Goal: Task Accomplishment & Management: Use online tool/utility

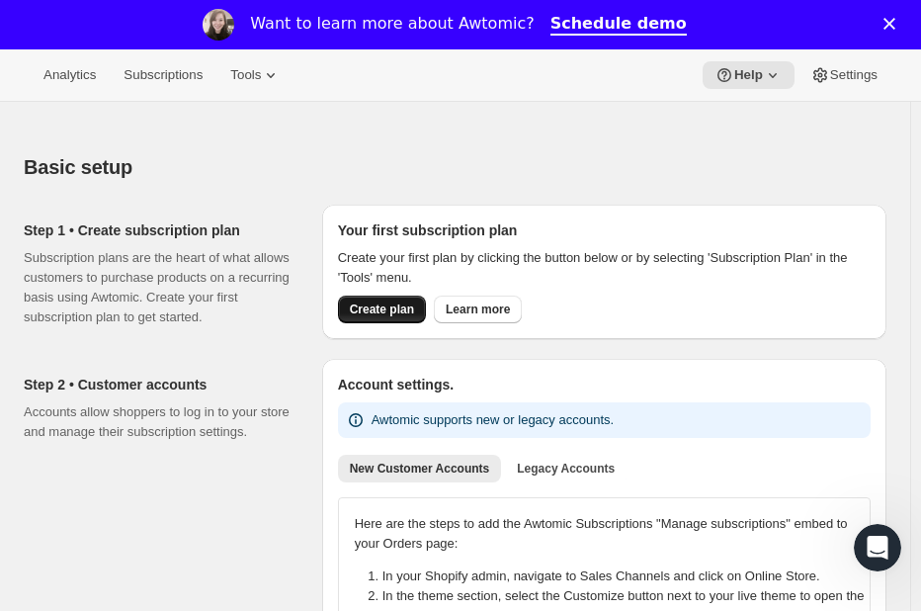
click at [391, 313] on span "Create plan" at bounding box center [382, 309] width 64 height 16
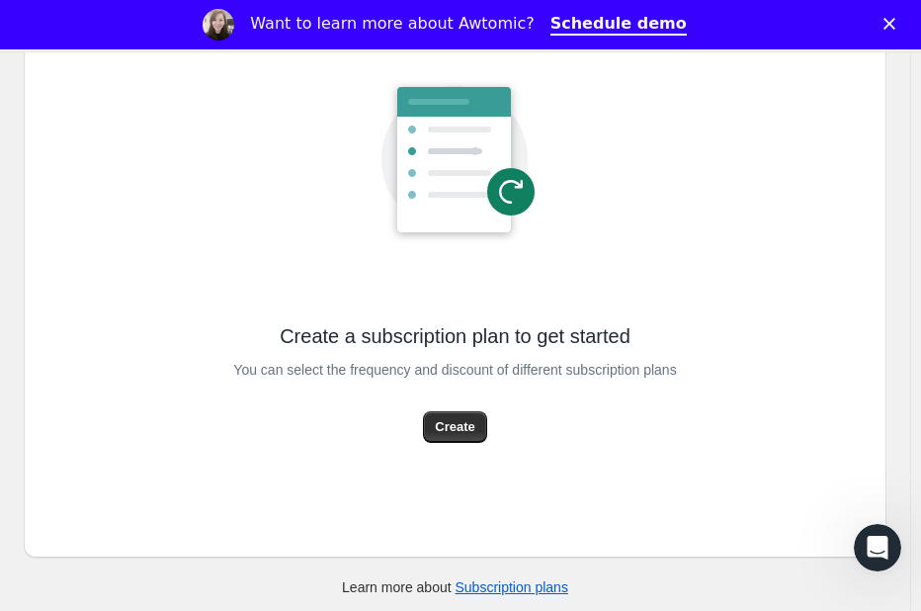
scroll to position [250, 0]
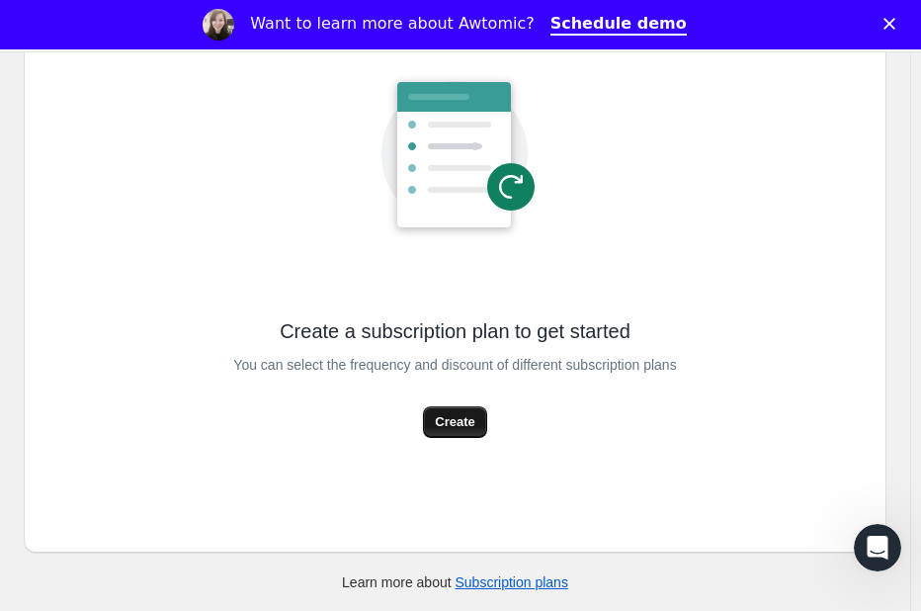
click at [469, 426] on span "Create" at bounding box center [455, 422] width 40 height 20
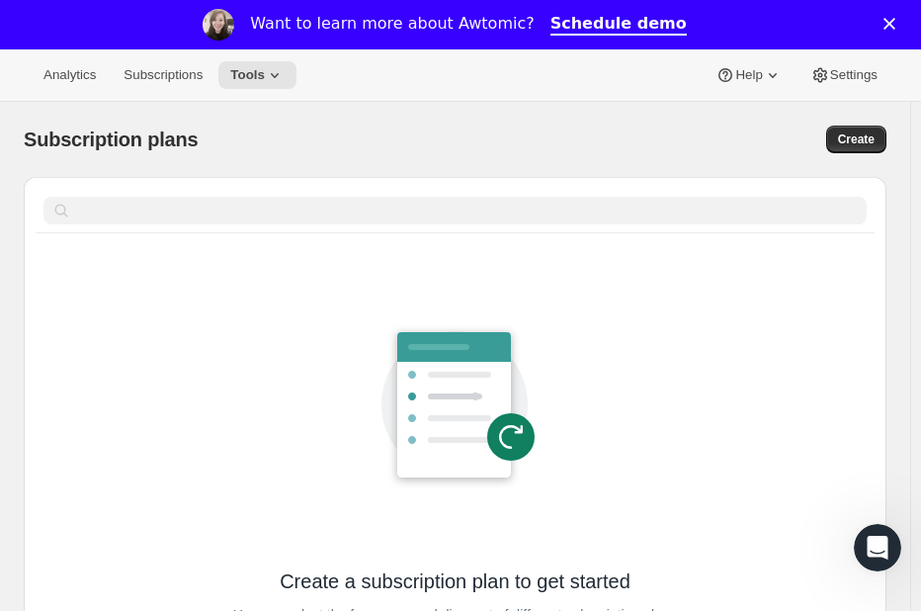
select select "WEEK"
select select "MONTH"
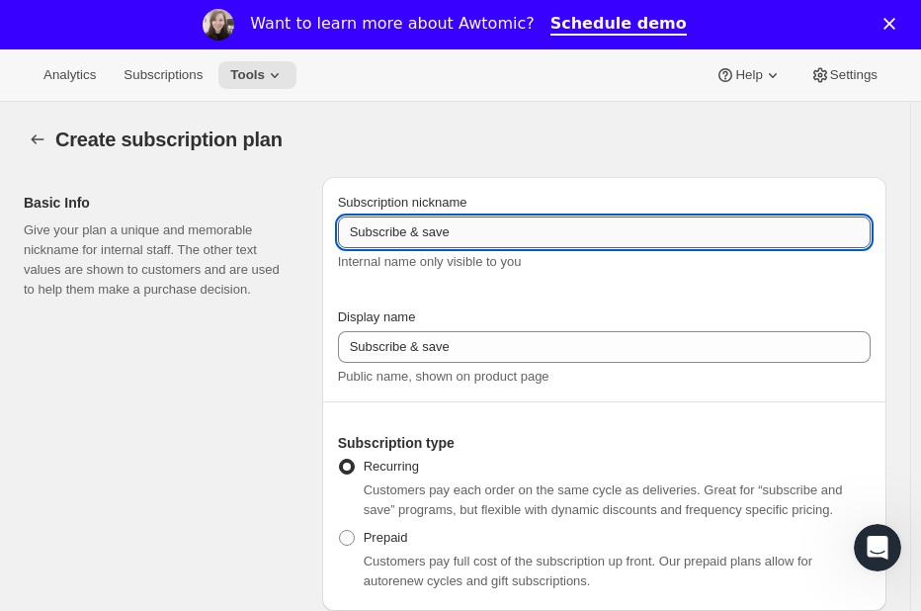
click at [448, 242] on input "Subscribe & save" at bounding box center [604, 232] width 533 height 32
click at [589, 223] on input "Subscribe & save" at bounding box center [604, 232] width 533 height 32
drag, startPoint x: 590, startPoint y: 226, endPoint x: 296, endPoint y: 273, distance: 297.2
click at [296, 273] on div "Basic Info Give your plan a unique and memorable nickname for internal staff. T…" at bounding box center [447, 386] width 879 height 450
type input "c"
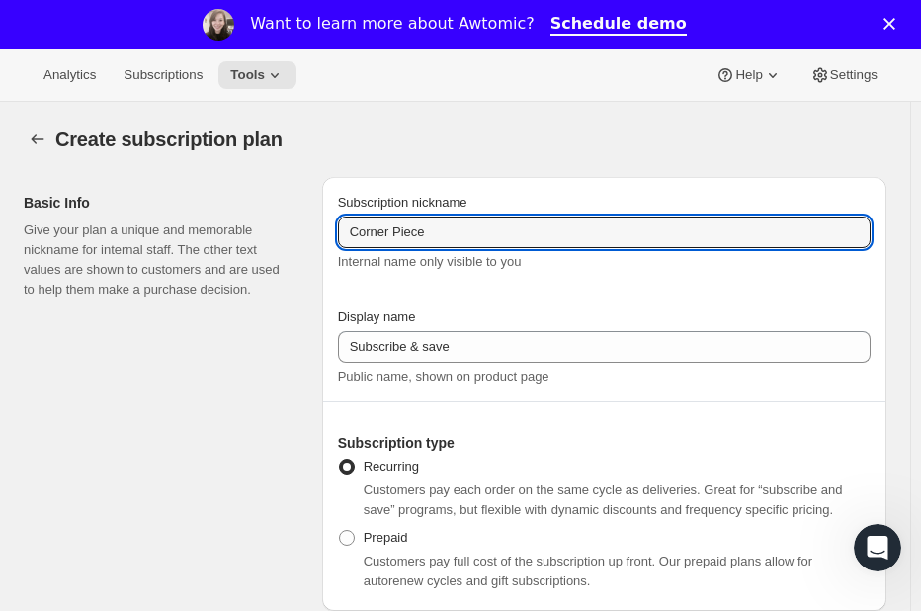
drag, startPoint x: 442, startPoint y: 230, endPoint x: 236, endPoint y: 221, distance: 205.8
click at [276, 242] on div "Basic Info Give your plan a unique and memorable nickname for internal staff. T…" at bounding box center [447, 386] width 879 height 450
type input "Monthly Subscription"
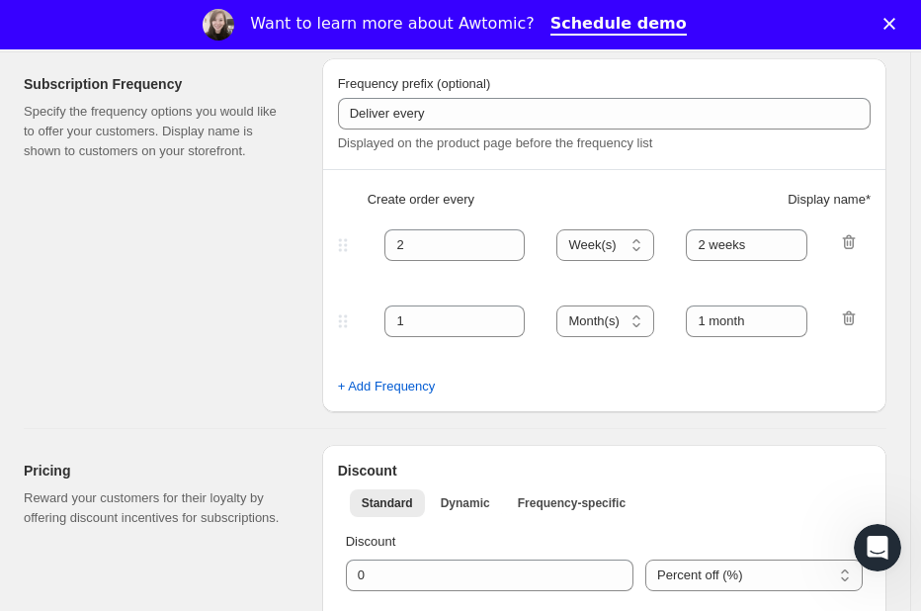
scroll to position [593, 0]
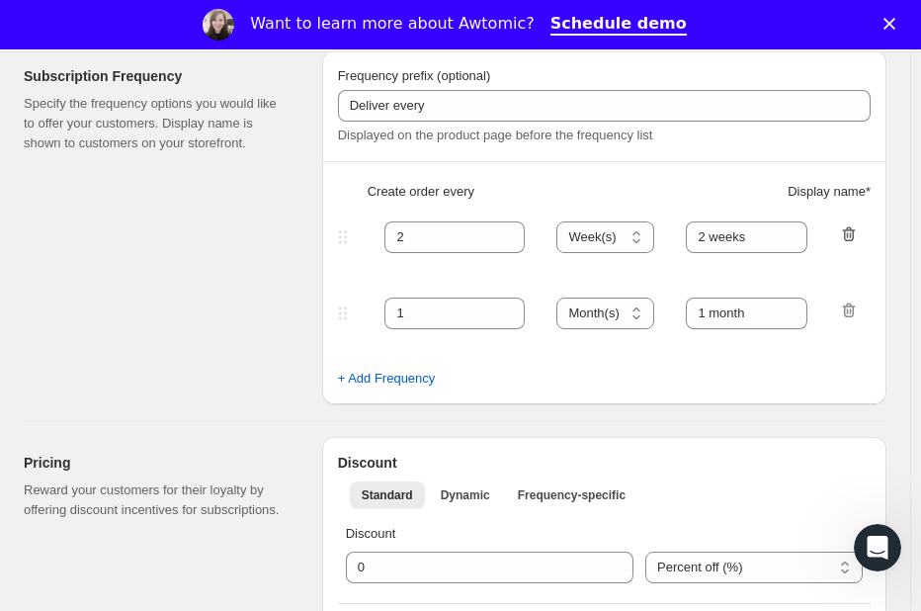
type input "Corner Piece"
click at [856, 235] on icon "button" at bounding box center [849, 234] width 13 height 15
type input "1"
select select "MONTH"
type input "1 month"
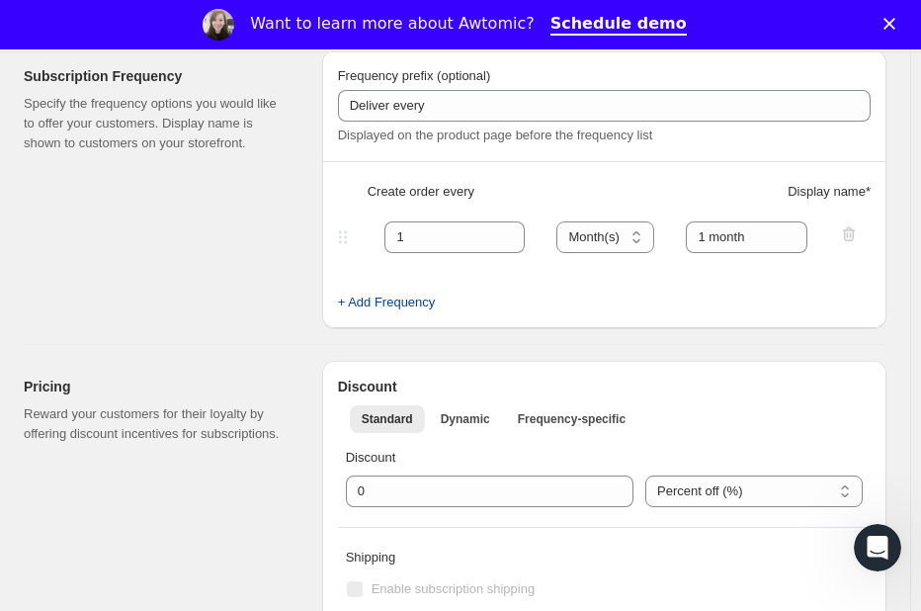
click at [439, 300] on button "+ Add Frequency" at bounding box center [387, 303] width 122 height 32
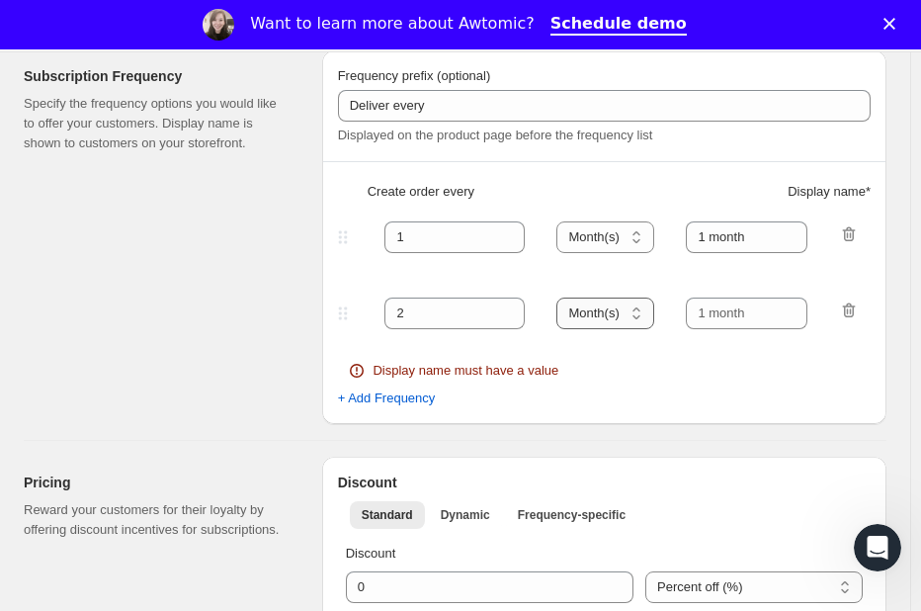
click at [644, 322] on select "Day(s) Week(s) Month(s) Year(s)" at bounding box center [605, 313] width 98 height 32
select select "WEEK"
click at [564, 297] on select "Day(s) Week(s) Month(s) Year(s)" at bounding box center [605, 313] width 98 height 32
click at [790, 313] on input "text" at bounding box center [747, 313] width 122 height 32
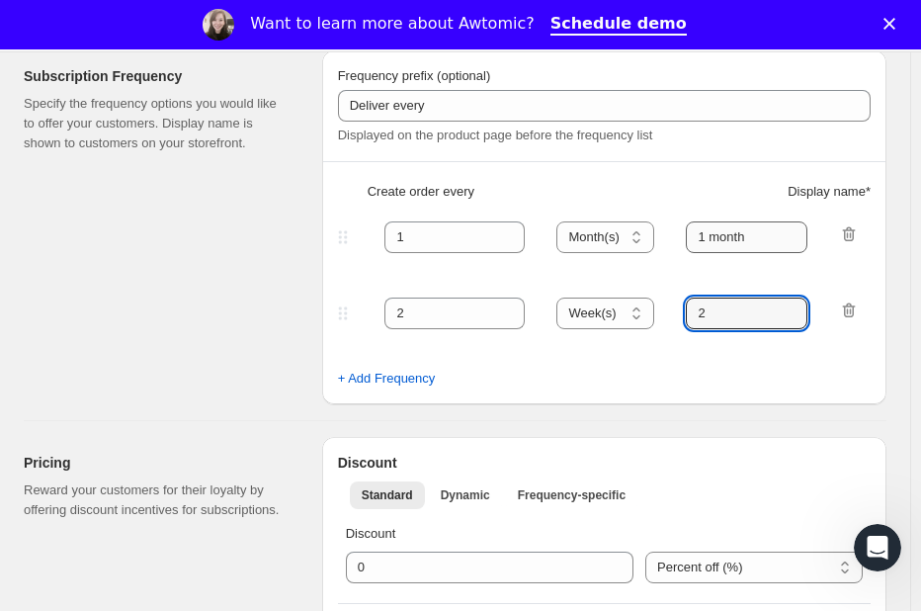
type input "2"
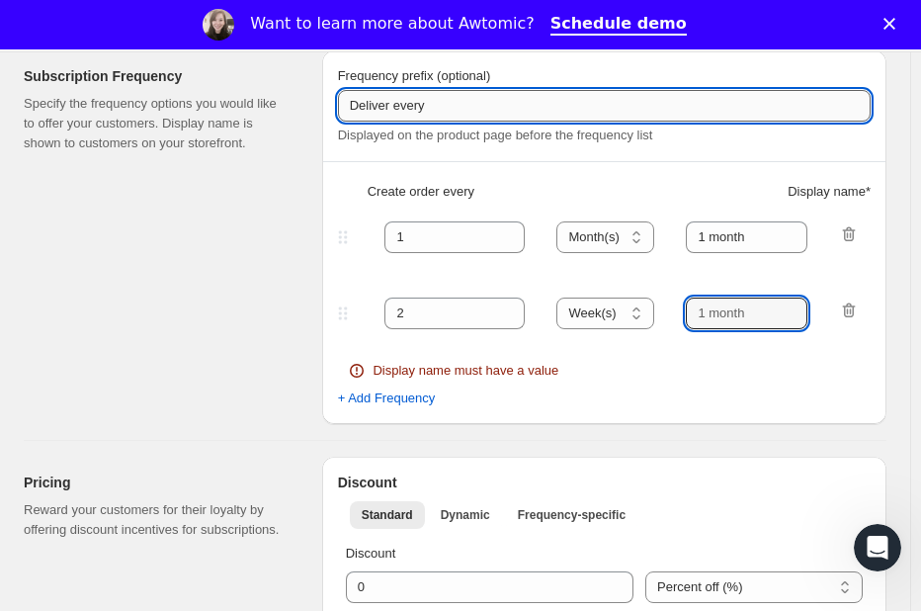
click at [399, 104] on input "Deliver every" at bounding box center [604, 106] width 533 height 32
type input "Deliver puzzles every"
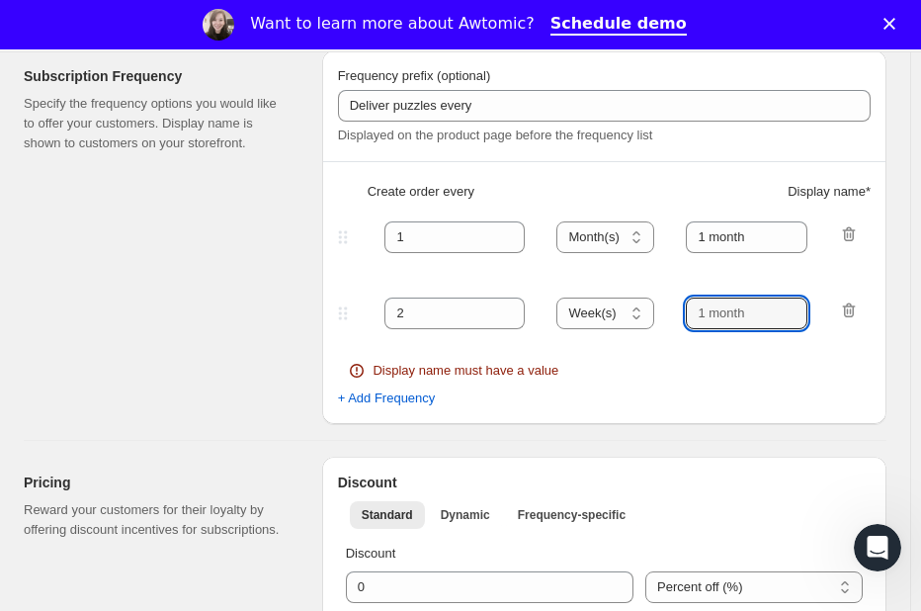
drag, startPoint x: 772, startPoint y: 316, endPoint x: 647, endPoint y: 293, distance: 126.8
click at [694, 318] on input "text" at bounding box center [747, 313] width 122 height 32
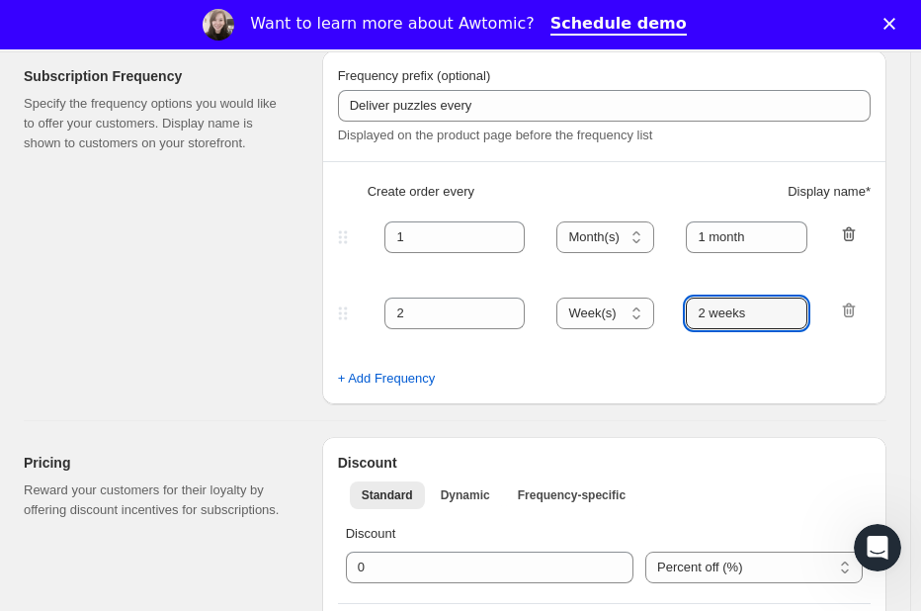
type input "2 weeks"
click at [852, 238] on icon "button" at bounding box center [851, 235] width 2 height 6
type input "2"
select select "WEEK"
type input "2 weeks"
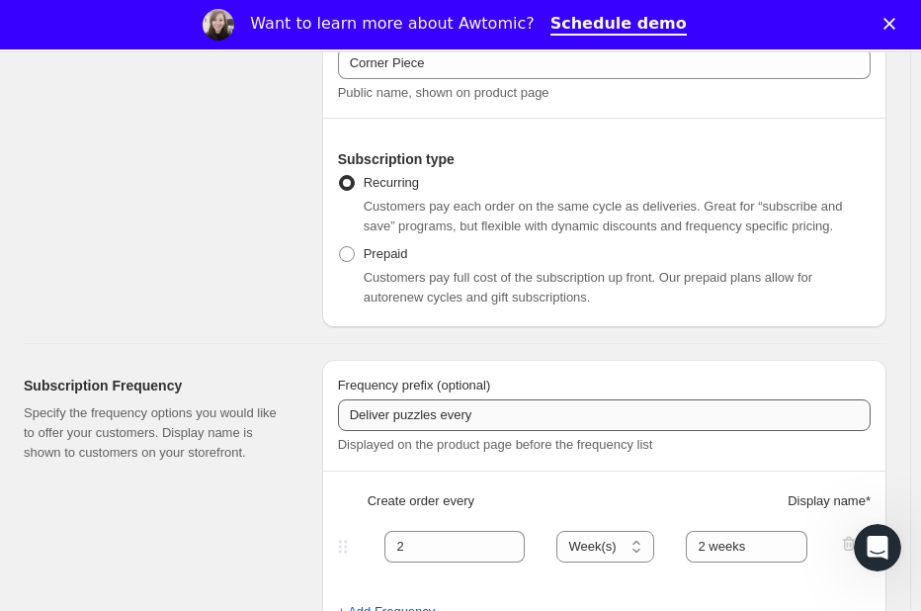
scroll to position [494, 0]
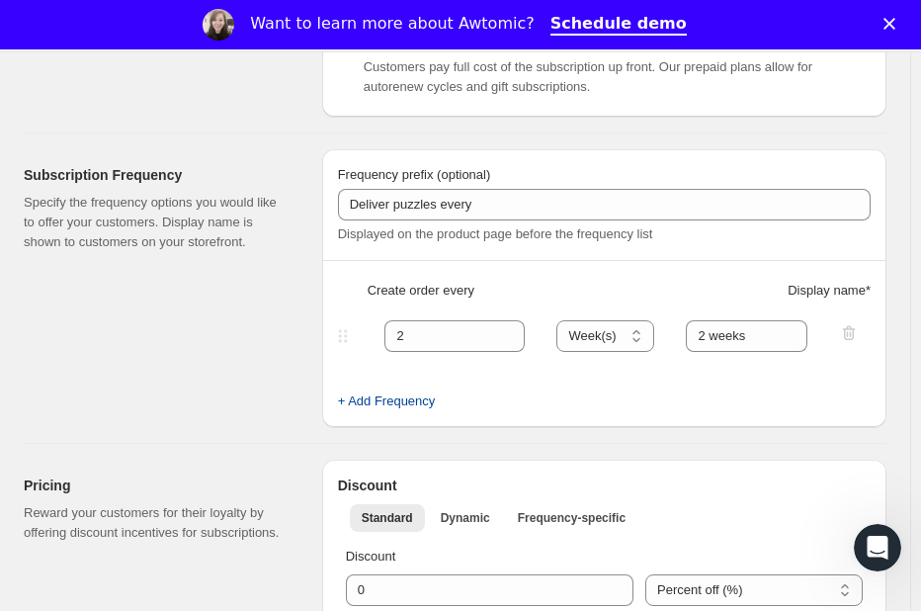
click at [427, 404] on span "+ Add Frequency" at bounding box center [387, 401] width 98 height 20
select select "WEEK"
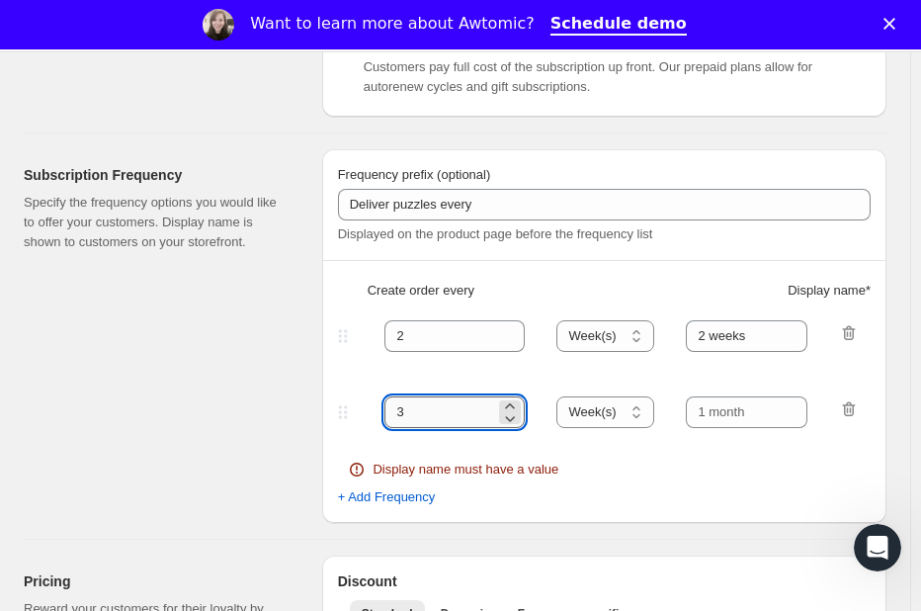
click at [485, 410] on input "3" at bounding box center [439, 412] width 111 height 32
click at [856, 410] on icon "button" at bounding box center [849, 409] width 20 height 20
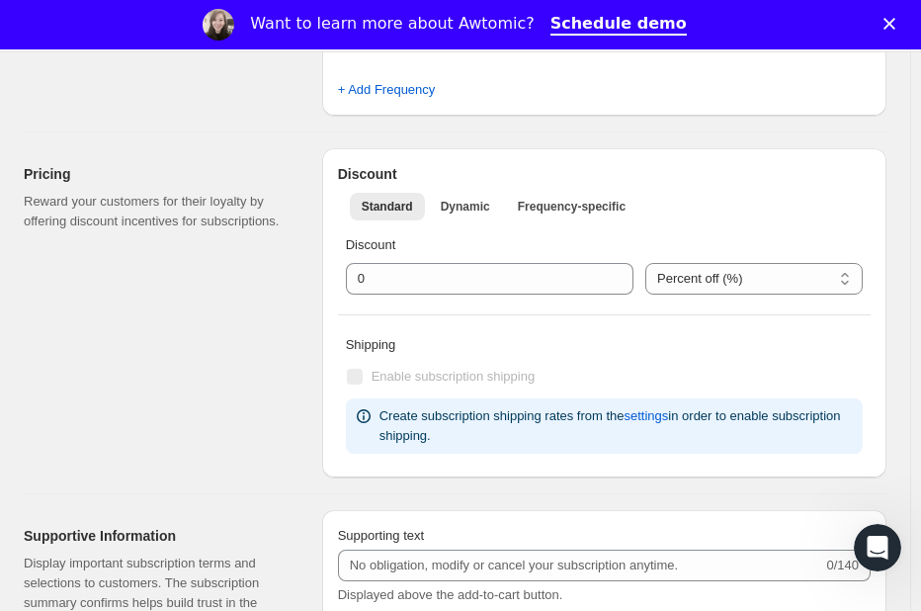
scroll to position [889, 0]
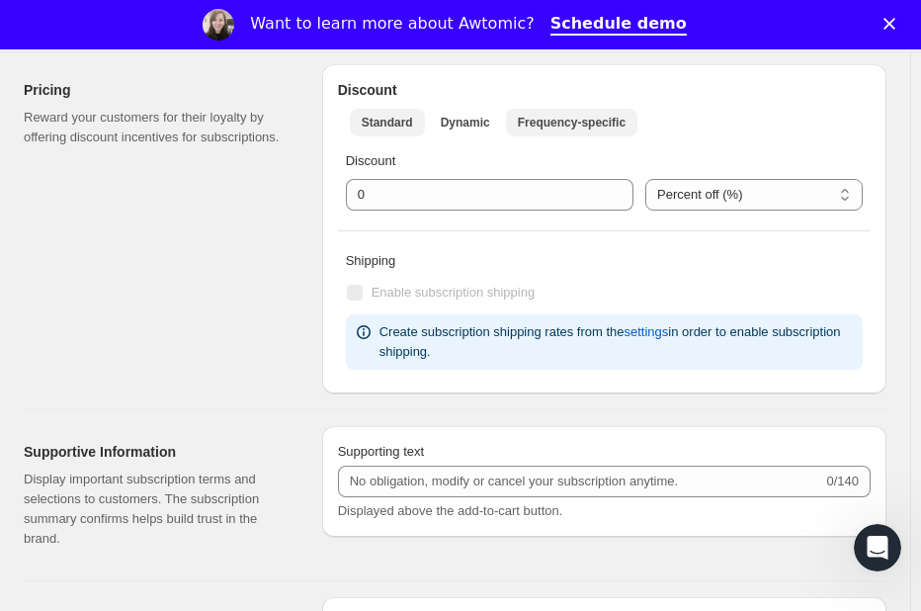
click at [522, 126] on span "Frequency-specific" at bounding box center [572, 123] width 108 height 16
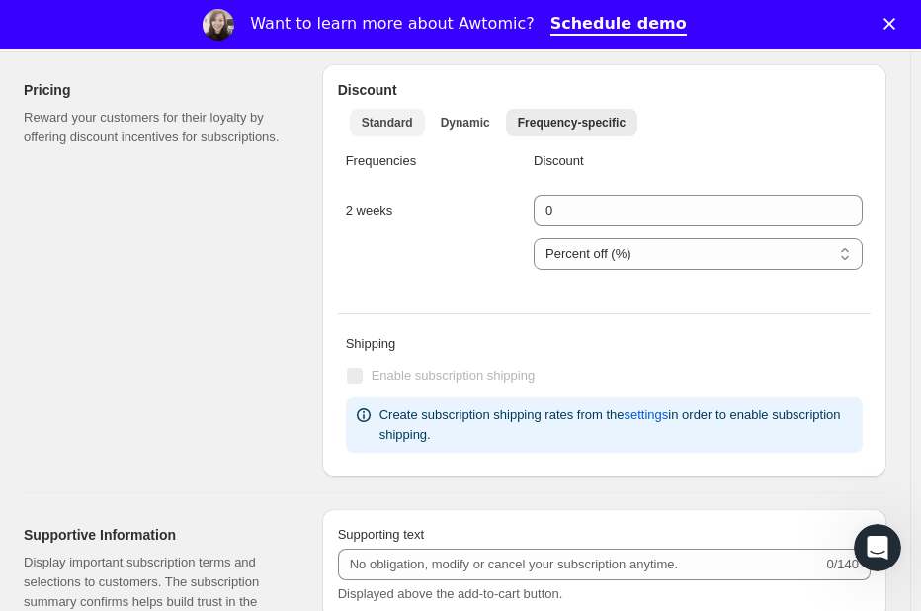
click at [415, 125] on button "Standard" at bounding box center [387, 123] width 75 height 28
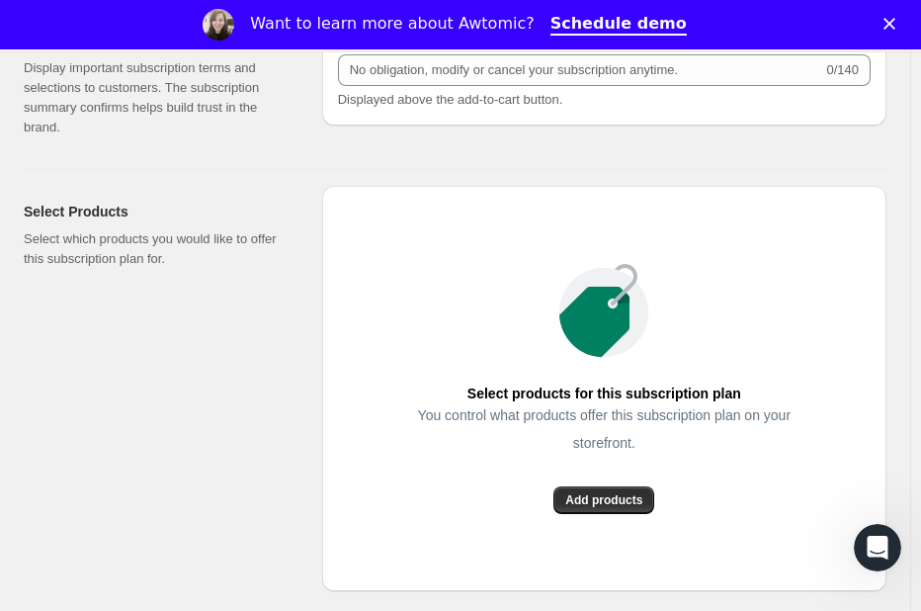
scroll to position [1300, 0]
click at [649, 511] on button "Add products" at bounding box center [603, 501] width 101 height 28
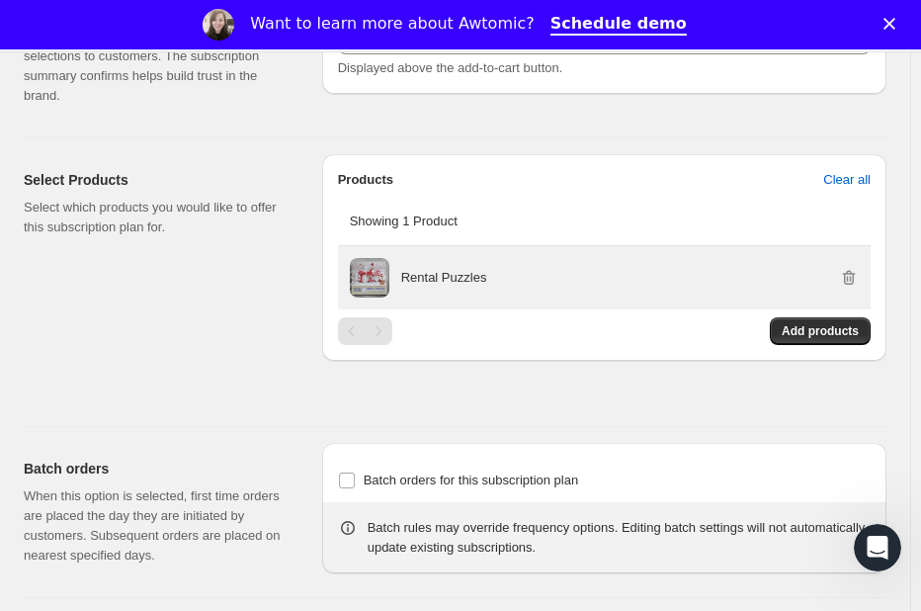
scroll to position [1299, 0]
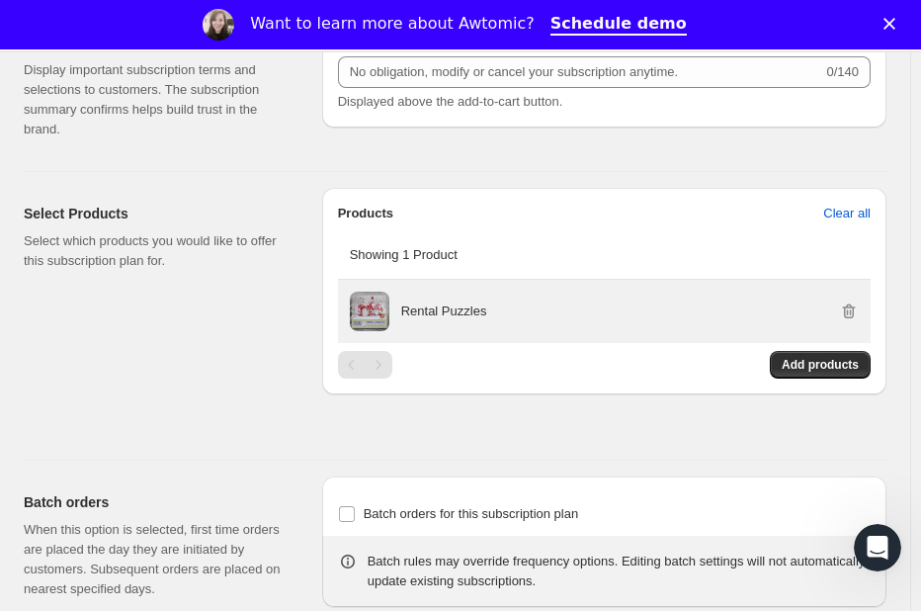
click at [461, 321] on div "Rental Puzzles" at bounding box center [630, 312] width 458 height 40
click at [380, 312] on span at bounding box center [370, 312] width 40 height 40
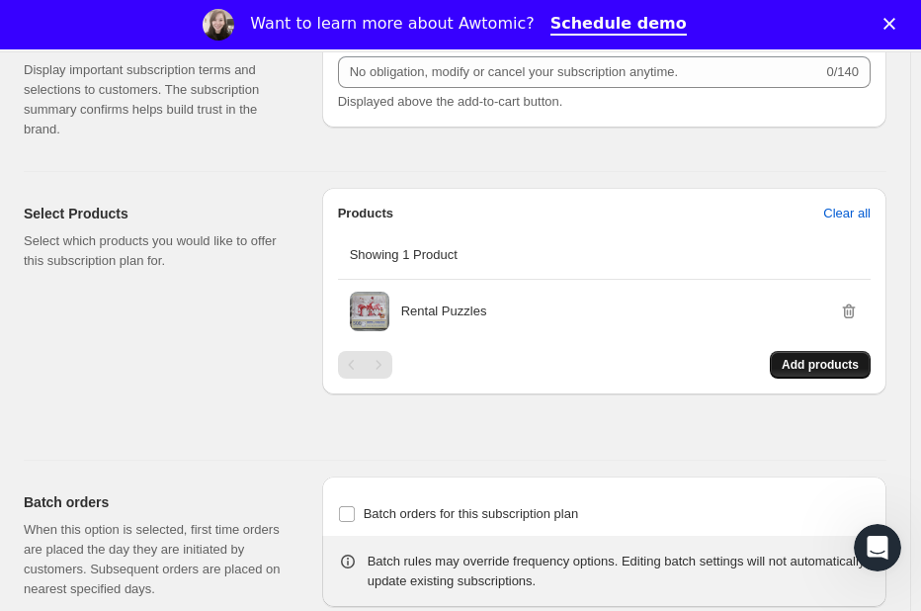
click at [833, 371] on span "Add products" at bounding box center [820, 365] width 77 height 16
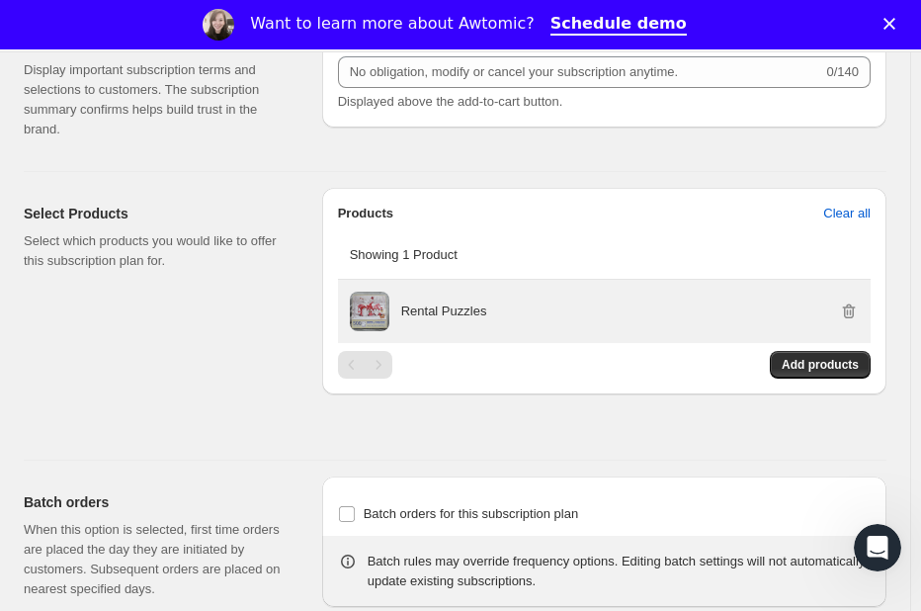
drag, startPoint x: 486, startPoint y: 317, endPoint x: 507, endPoint y: 313, distance: 21.1
click at [486, 315] on div "Rental Puzzles" at bounding box center [630, 311] width 458 height 20
click at [856, 311] on icon "button" at bounding box center [849, 311] width 13 height 15
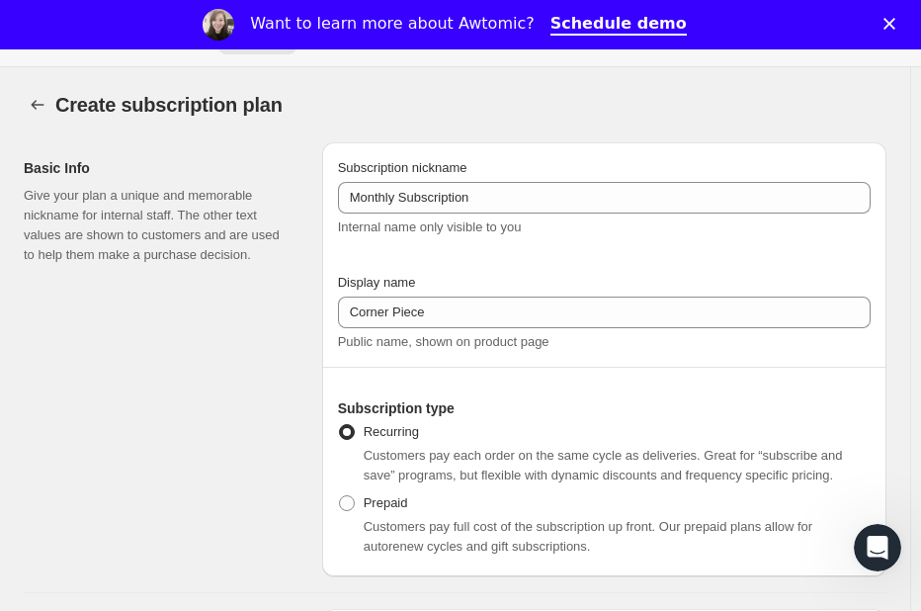
scroll to position [0, 0]
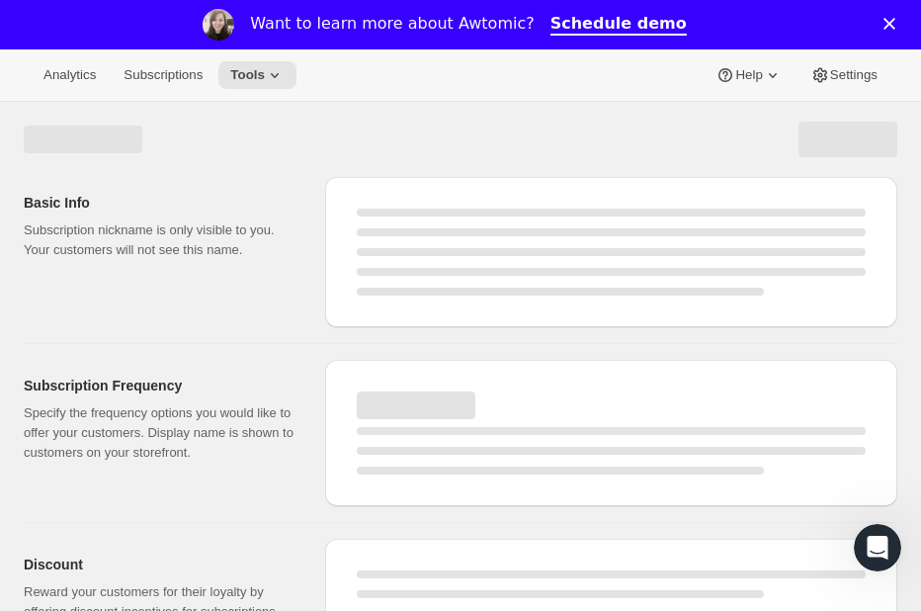
select select "WEEK"
select select "MONTH"
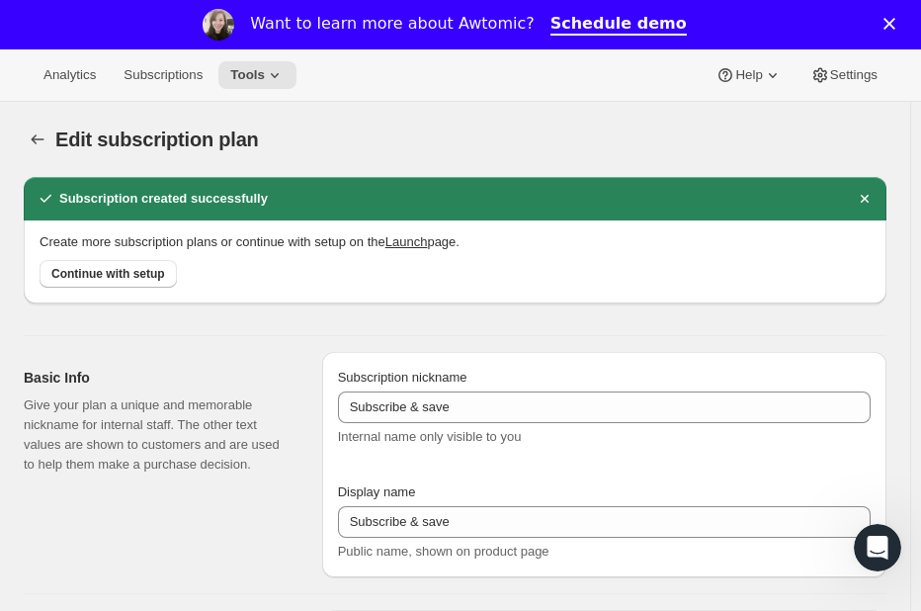
type input "Monthly Subscription"
type input "Corner Piece"
type input "Deliver puzzles every"
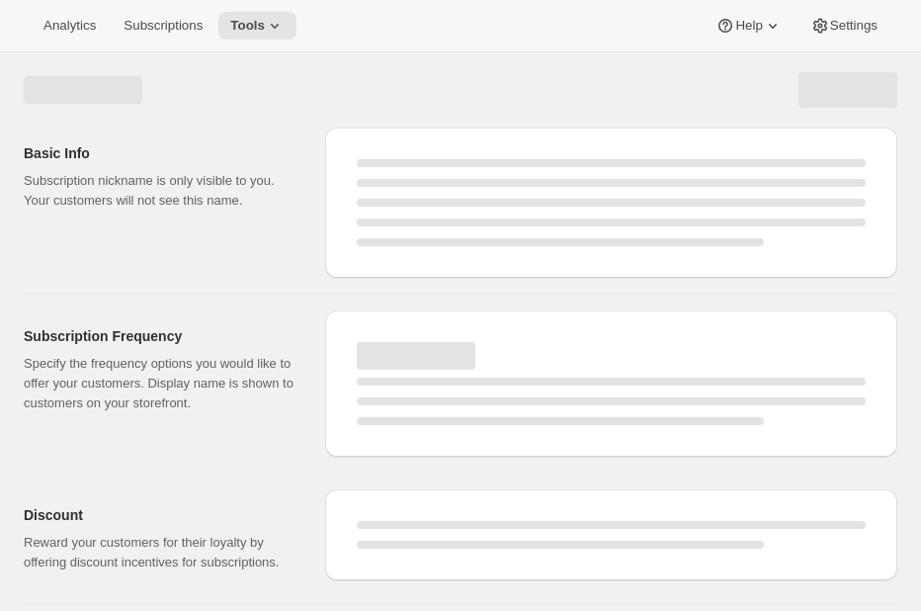
select select "WEEK"
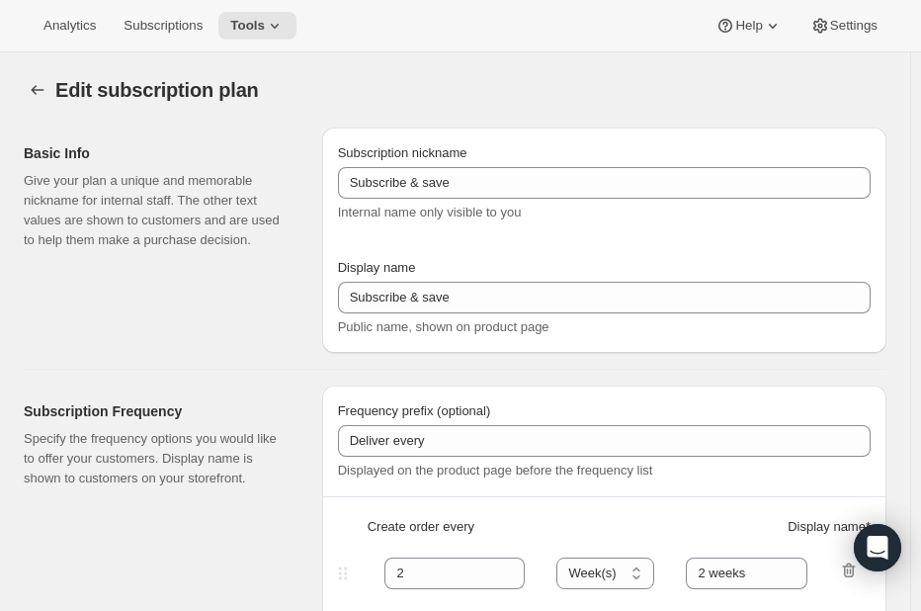
type input "Monthly Subscription"
type input "Corner Piece"
type input "Deliver puzzles every"
